Goal: Check status: Check status

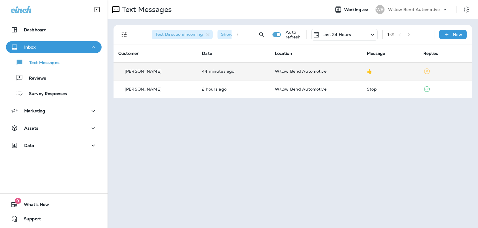
click at [327, 67] on td "Willow Bend Automotive" at bounding box center [316, 71] width 92 height 18
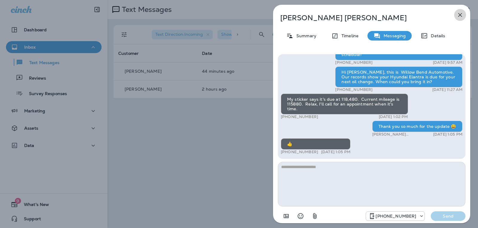
click at [465, 15] on button "button" at bounding box center [460, 15] width 12 height 12
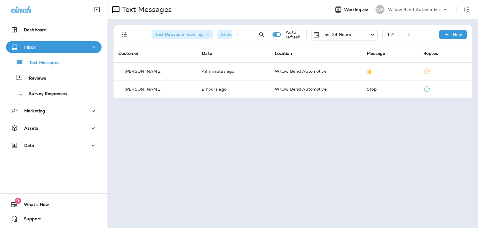
click at [331, 37] on div "Last 24 Hours" at bounding box center [332, 34] width 39 height 7
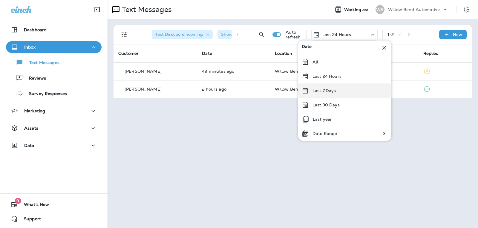
click at [324, 91] on p "Last 7 Days" at bounding box center [324, 90] width 24 height 5
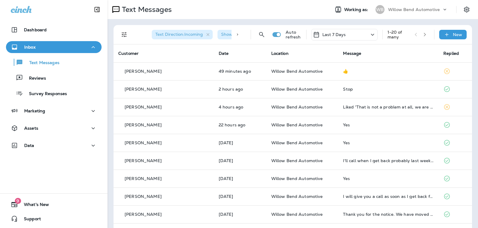
click at [340, 36] on p "Last 7 Days" at bounding box center [334, 34] width 24 height 5
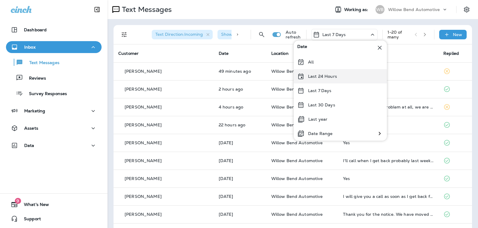
click at [328, 76] on p "Last 24 Hours" at bounding box center [322, 76] width 29 height 5
